Goal: Transaction & Acquisition: Book appointment/travel/reservation

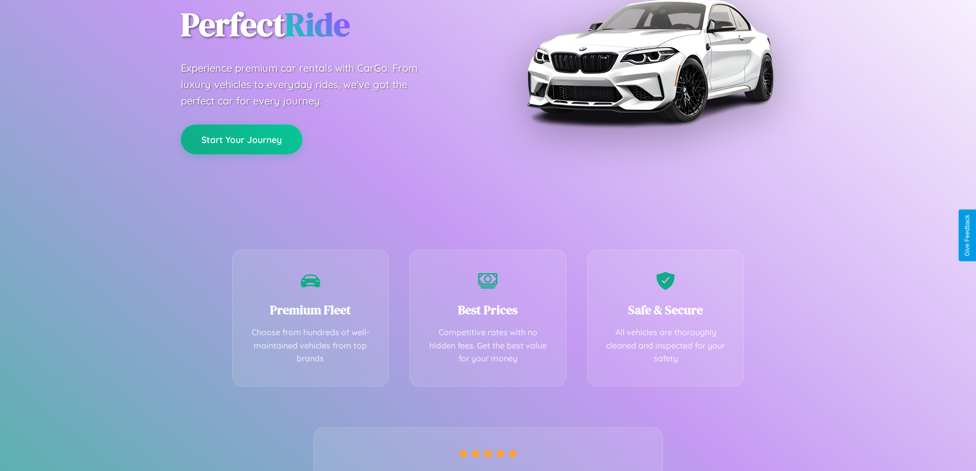
scroll to position [202, 0]
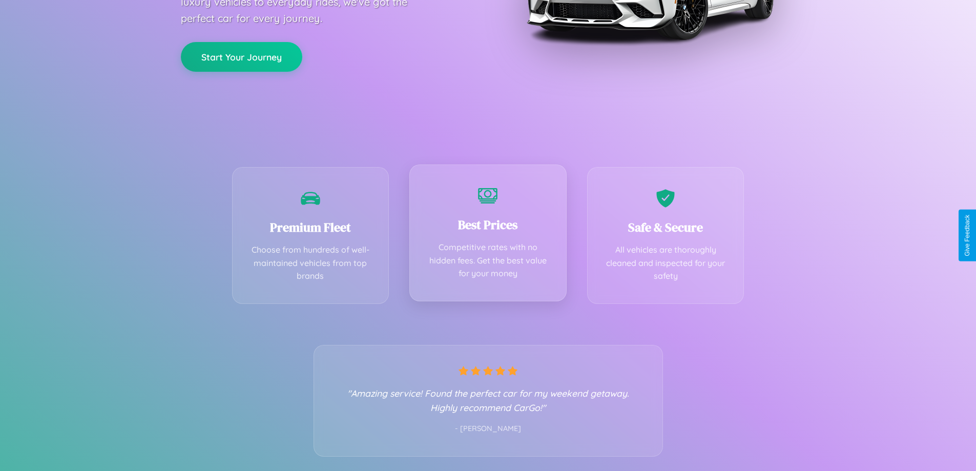
click at [488, 235] on div "Best Prices Competitive rates with no hidden fees. Get the best value for your …" at bounding box center [487, 232] width 157 height 137
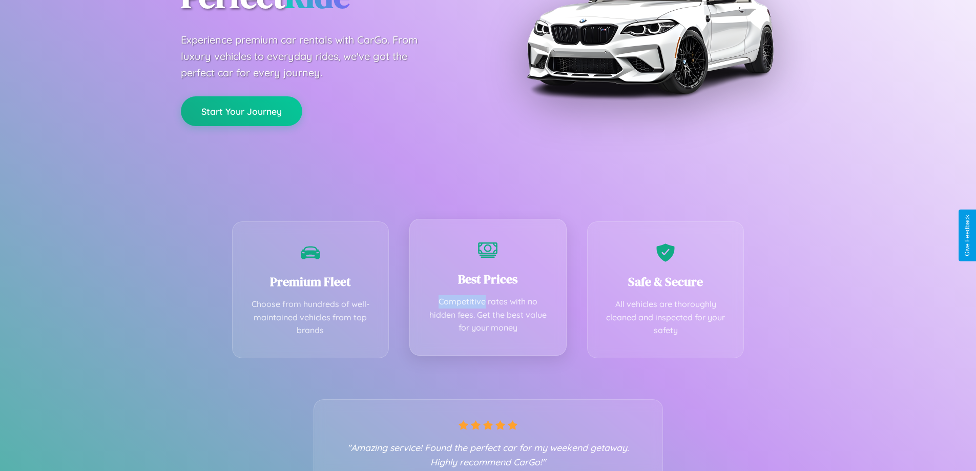
scroll to position [0, 0]
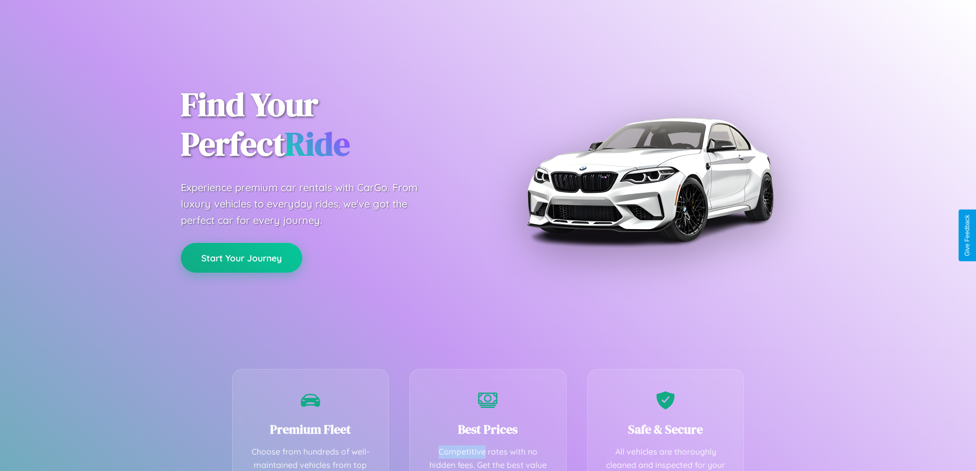
click at [241, 258] on button "Start Your Journey" at bounding box center [241, 258] width 121 height 30
click at [241, 257] on button "Start Your Journey" at bounding box center [241, 258] width 121 height 30
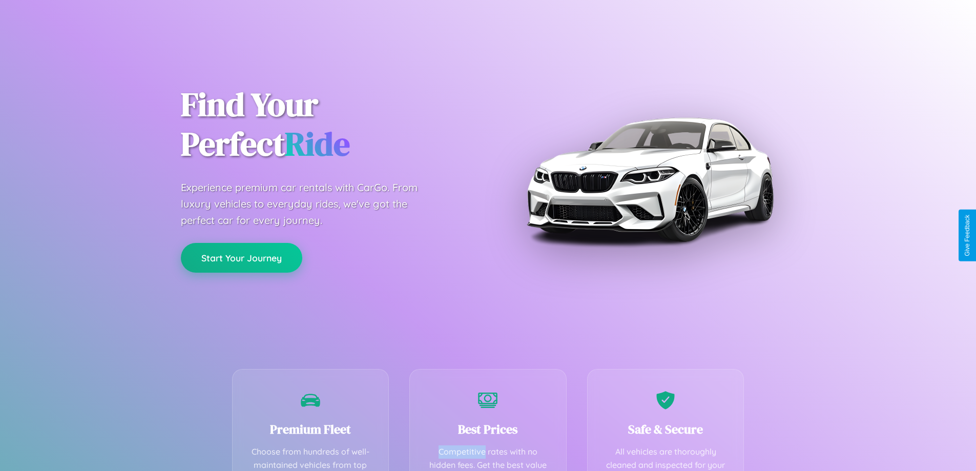
click at [241, 257] on button "Start Your Journey" at bounding box center [241, 258] width 121 height 30
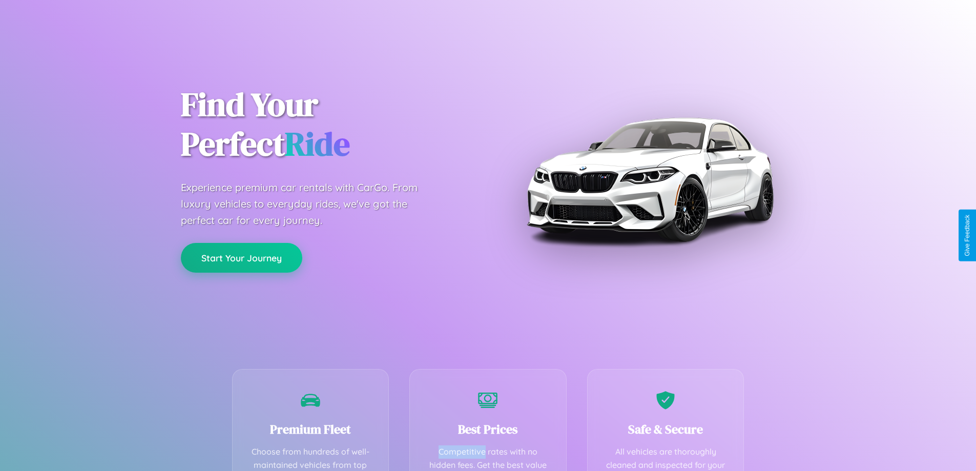
click at [241, 257] on button "Start Your Journey" at bounding box center [241, 258] width 121 height 30
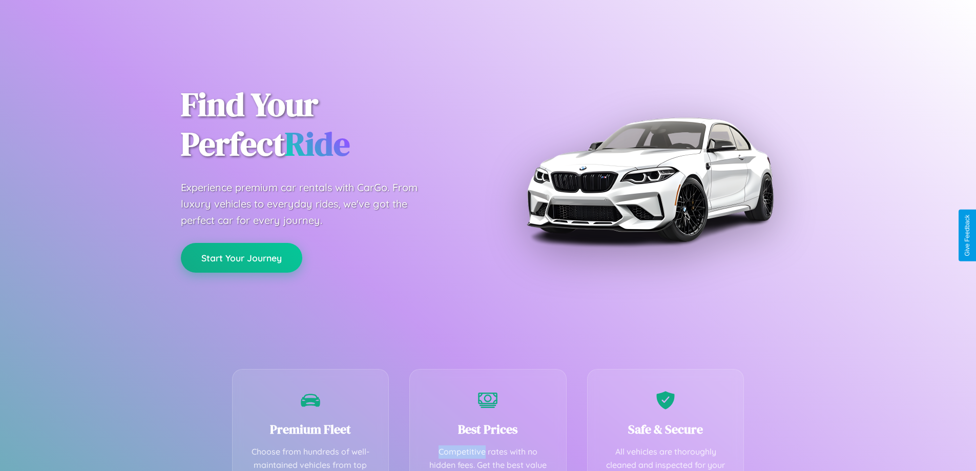
click at [241, 257] on button "Start Your Journey" at bounding box center [241, 258] width 121 height 30
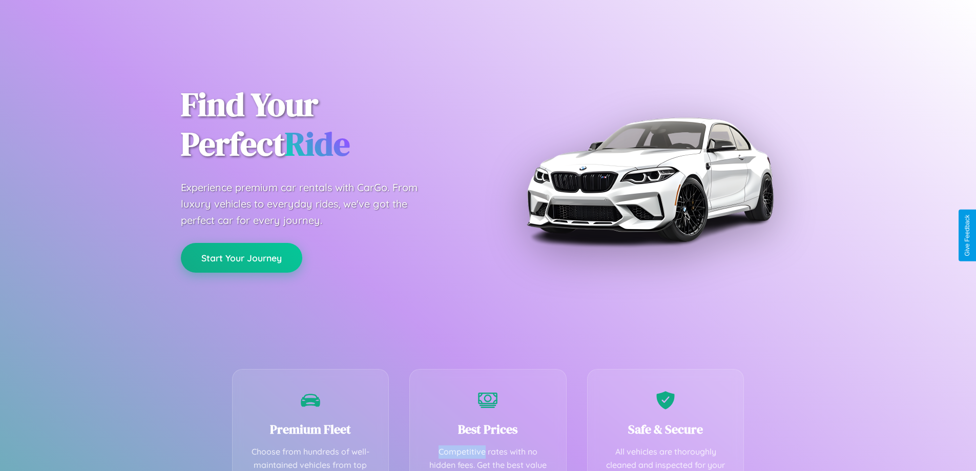
click at [241, 257] on button "Start Your Journey" at bounding box center [241, 258] width 121 height 30
